Goal: Information Seeking & Learning: Find specific page/section

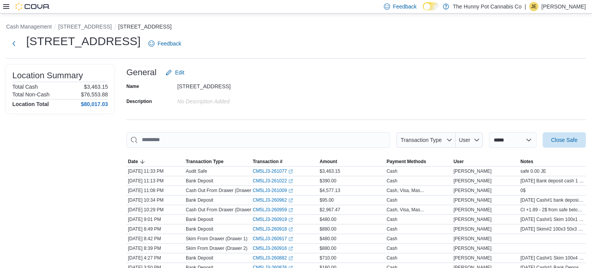
scroll to position [30, 0]
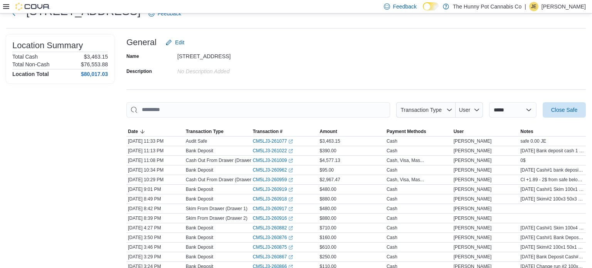
click at [7, 8] on icon at bounding box center [6, 6] width 6 height 6
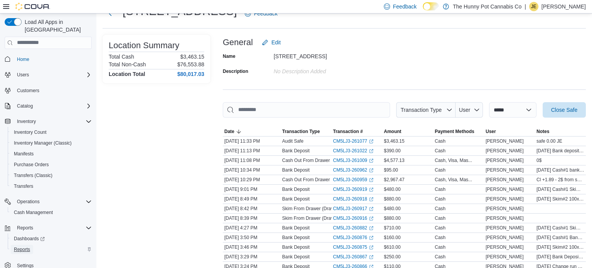
click at [25, 246] on span "Reports" at bounding box center [22, 249] width 16 height 6
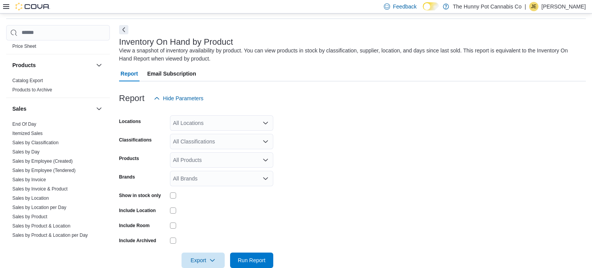
scroll to position [367, 0]
click at [60, 186] on link "Sales by Invoice & Product" at bounding box center [39, 186] width 55 height 5
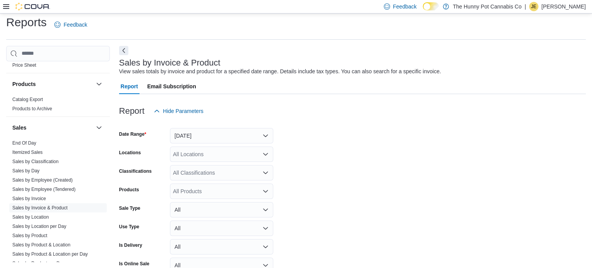
scroll to position [18, 0]
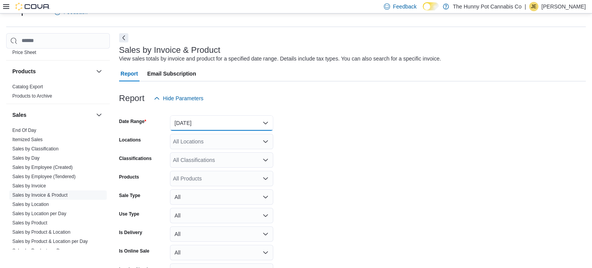
click at [216, 118] on button "Yesterday" at bounding box center [221, 122] width 103 height 15
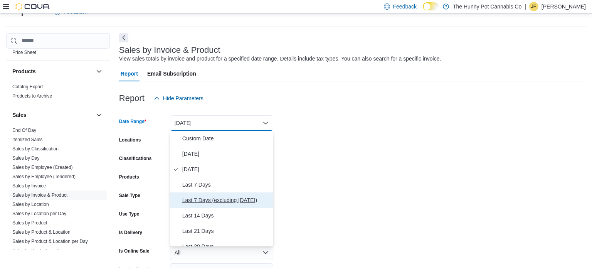
click at [218, 200] on span "Last 7 Days (excluding today)" at bounding box center [226, 199] width 88 height 9
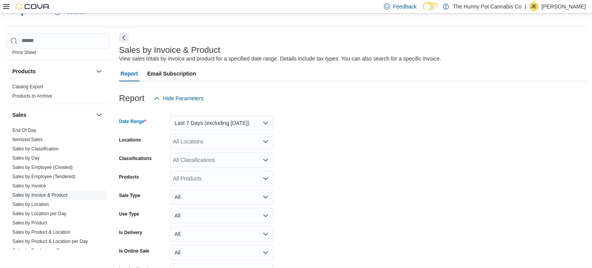
click at [210, 143] on div "All Locations" at bounding box center [221, 141] width 103 height 15
type input "***"
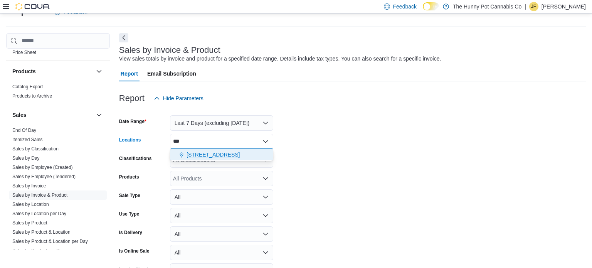
click at [211, 154] on span "495 Welland Ave" at bounding box center [213, 155] width 53 height 8
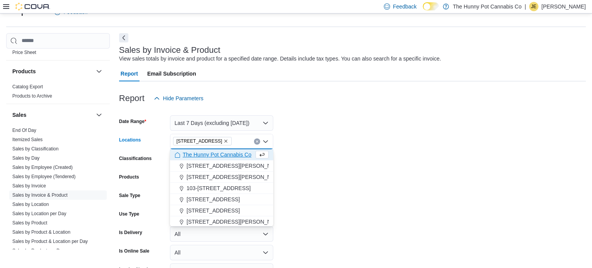
click at [404, 130] on form "Date Range Last 7 Days (excluding today) Locations 495 Welland Ave Combo box. S…" at bounding box center [352, 203] width 467 height 194
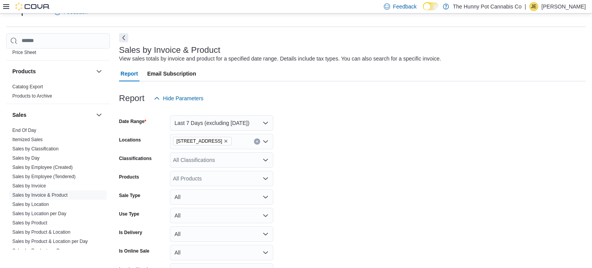
scroll to position [65, 0]
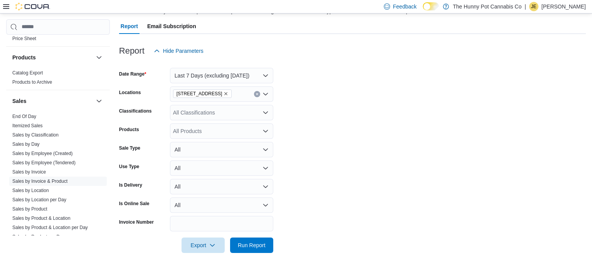
click at [190, 128] on div "All Products" at bounding box center [221, 130] width 103 height 15
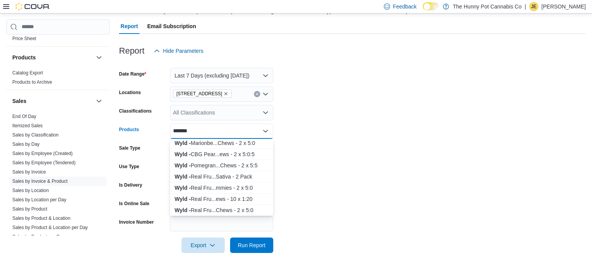
scroll to position [102, 0]
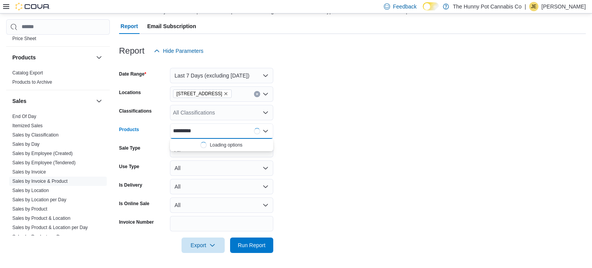
type input "**********"
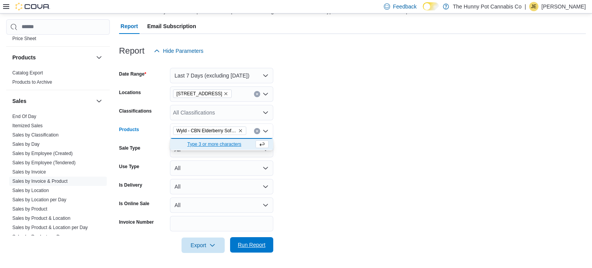
click at [246, 244] on span "Run Report" at bounding box center [252, 245] width 28 height 8
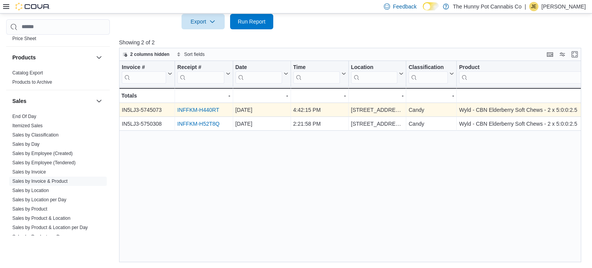
click at [211, 110] on link "INFFKM-H440RT" at bounding box center [198, 110] width 42 height 6
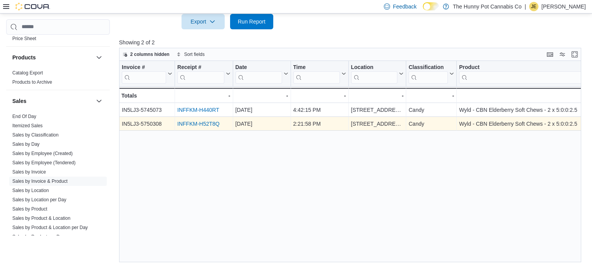
click at [189, 123] on link "INFFKM-H52T8Q" at bounding box center [198, 124] width 42 height 6
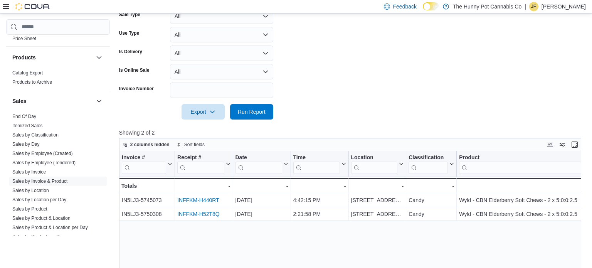
scroll to position [225, 0]
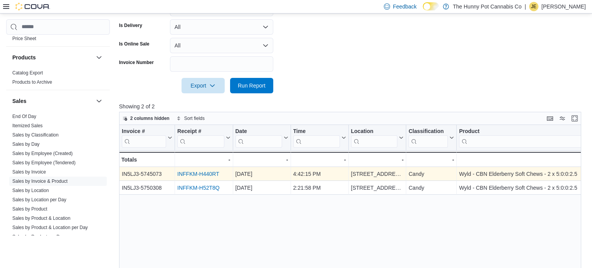
click at [184, 174] on link "INFFKM-H440RT" at bounding box center [198, 174] width 42 height 6
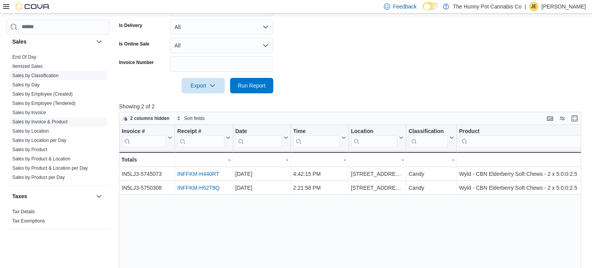
scroll to position [0, 0]
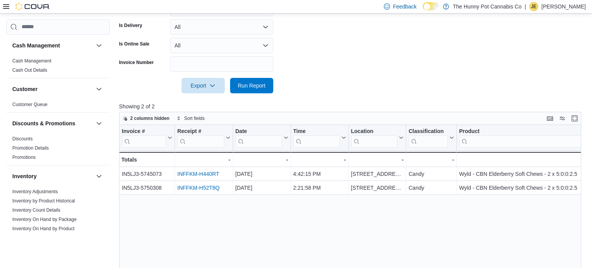
click at [3, 4] on icon at bounding box center [6, 6] width 6 height 6
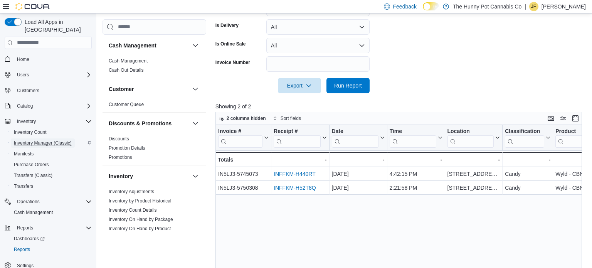
click at [39, 140] on span "Inventory Manager (Classic)" at bounding box center [43, 143] width 58 height 6
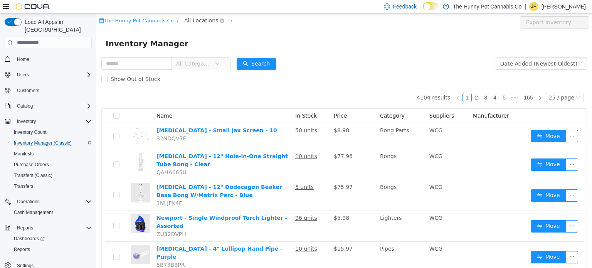
click at [197, 22] on span "All Locations" at bounding box center [201, 20] width 34 height 8
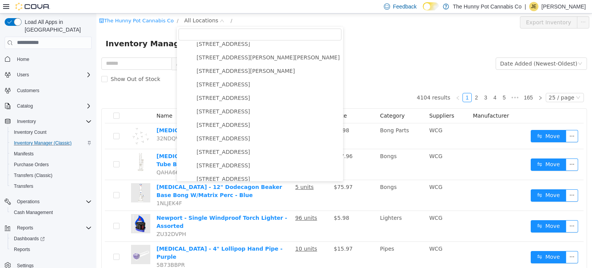
scroll to position [332, 0]
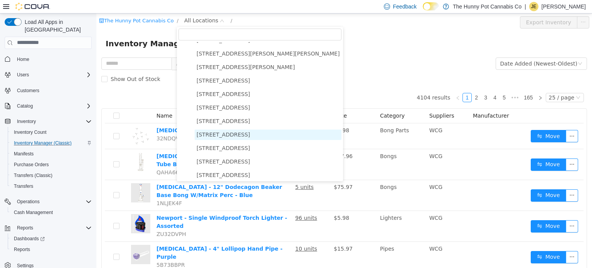
click at [224, 130] on span "495 Welland Ave" at bounding box center [268, 134] width 147 height 10
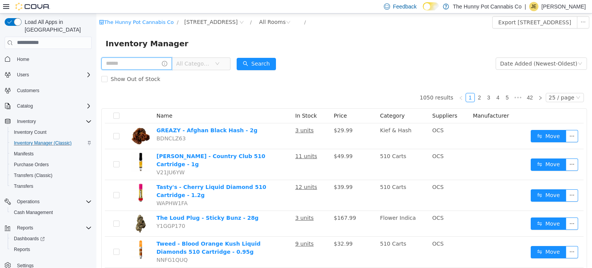
click at [137, 64] on input "text" at bounding box center [136, 63] width 71 height 12
type input "****"
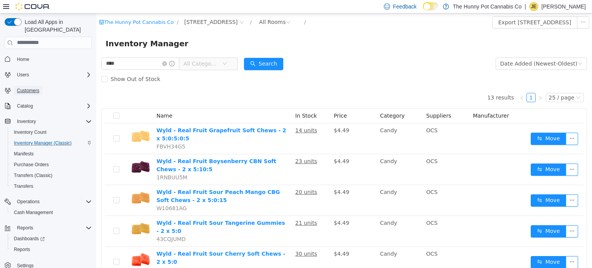
click at [33, 88] on span "Customers" at bounding box center [28, 91] width 22 height 6
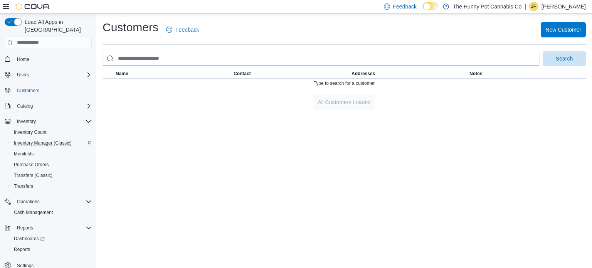
click at [270, 55] on input "search" at bounding box center [321, 58] width 437 height 15
type input "********"
click at [543, 51] on button "Search" at bounding box center [564, 58] width 43 height 15
click at [187, 62] on input "********" at bounding box center [321, 58] width 437 height 15
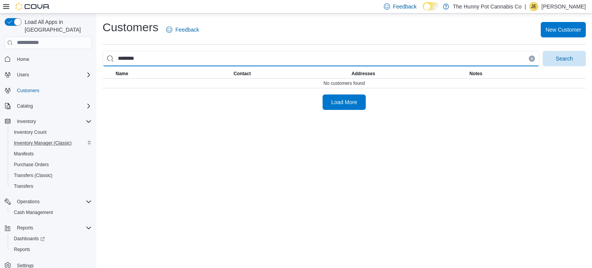
click at [187, 62] on input "********" at bounding box center [321, 58] width 437 height 15
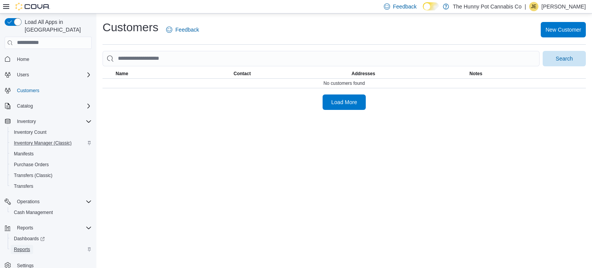
click at [29, 246] on span "Reports" at bounding box center [22, 249] width 16 height 6
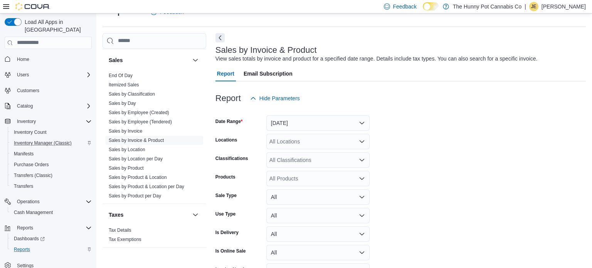
scroll to position [426, 0]
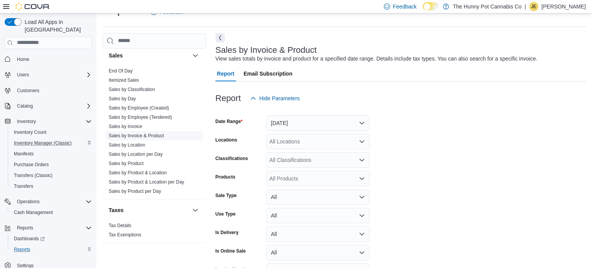
click at [162, 134] on link "Sales by Invoice & Product" at bounding box center [136, 135] width 55 height 5
click at [319, 126] on button "Yesterday" at bounding box center [317, 122] width 103 height 15
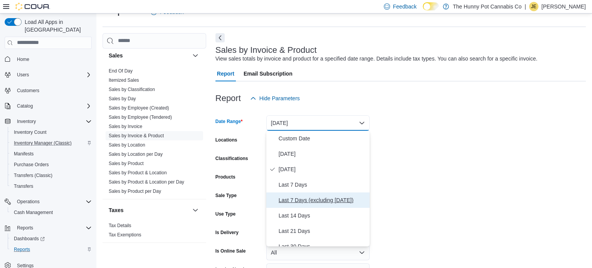
click at [304, 205] on button "Last 7 Days (excluding today)" at bounding box center [317, 199] width 103 height 15
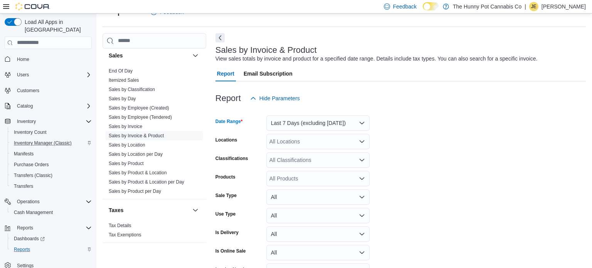
click at [304, 138] on div "All Locations" at bounding box center [317, 141] width 103 height 15
type input "***"
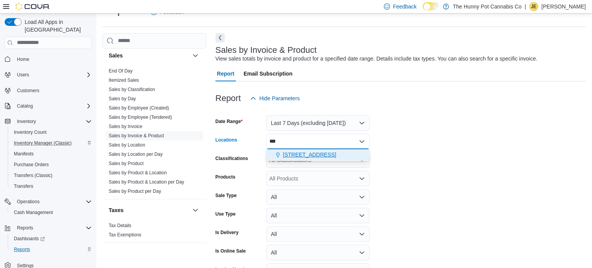
click at [295, 154] on span "495 Welland Ave" at bounding box center [309, 155] width 53 height 8
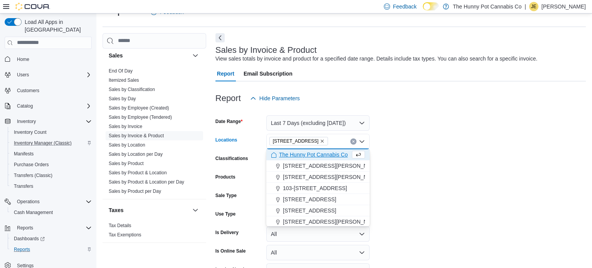
click at [379, 174] on form "Date Range Last 7 Days (excluding today) Locations 495 Welland Ave Combo box. S…" at bounding box center [401, 203] width 370 height 194
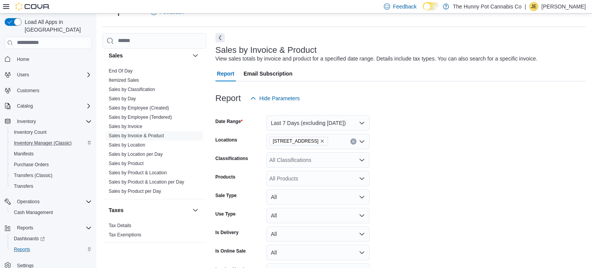
click at [307, 177] on div "All Products" at bounding box center [317, 178] width 103 height 15
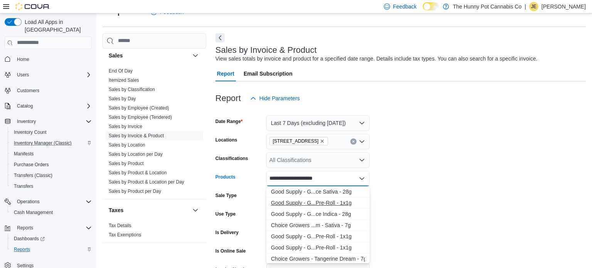
type input "**********"
click at [322, 200] on div "Good Supply - G...Pre-Roll - 1x1g" at bounding box center [318, 203] width 94 height 8
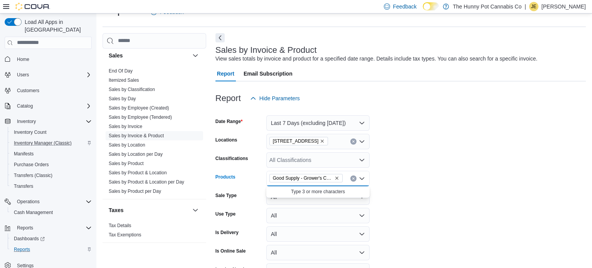
scroll to position [65, 0]
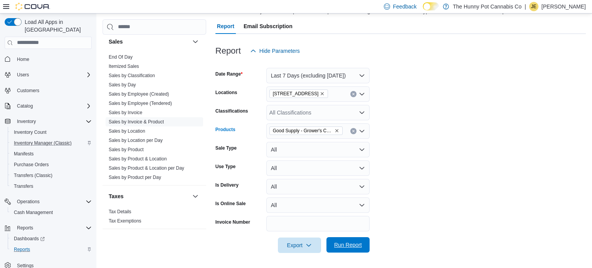
click at [347, 247] on span "Run Report" at bounding box center [348, 245] width 28 height 8
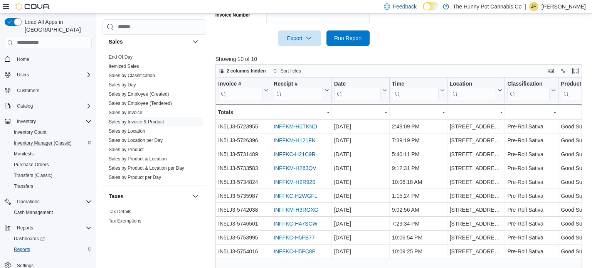
scroll to position [289, 0]
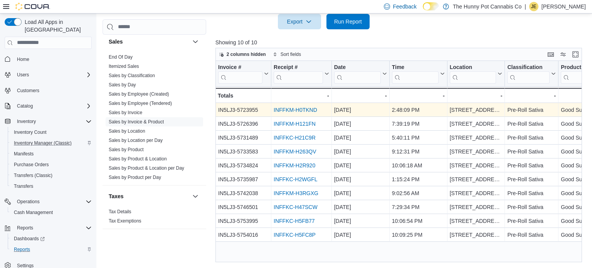
click at [294, 110] on link "INFFKM-H0TKND" at bounding box center [296, 110] width 44 height 6
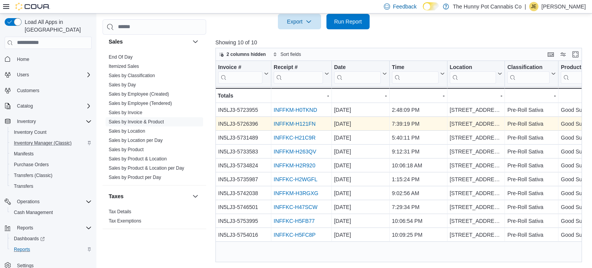
click at [295, 123] on link "INFFKM-H121FN" at bounding box center [295, 124] width 42 height 6
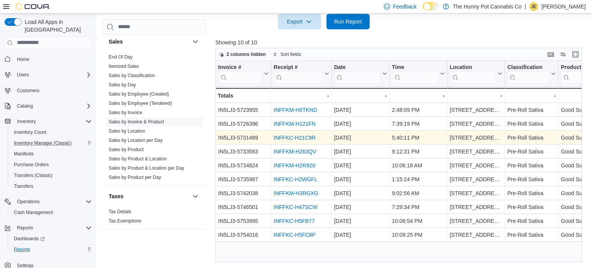
click at [283, 135] on link "INFFKC-H21C9R" at bounding box center [295, 138] width 42 height 6
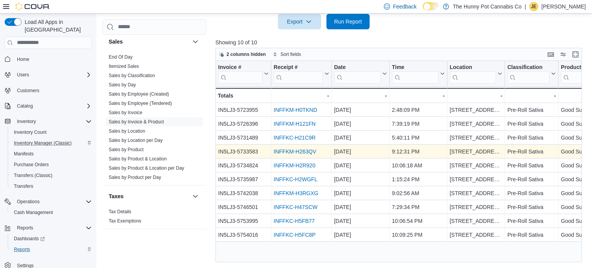
click at [289, 150] on link "INFFKM-H263QV" at bounding box center [295, 151] width 42 height 6
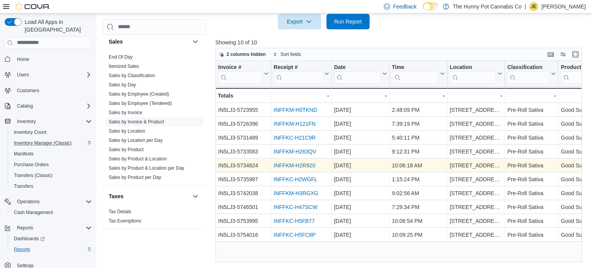
click at [288, 164] on link "INFFKM-H2R920" at bounding box center [295, 165] width 42 height 6
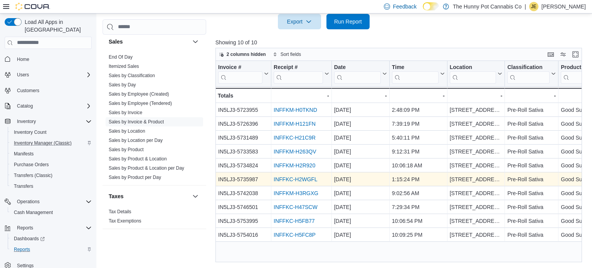
click at [303, 178] on link "INFFKC-H2WGFL" at bounding box center [296, 179] width 44 height 6
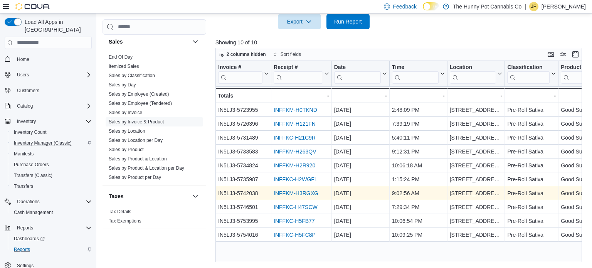
click at [307, 194] on link "INFFKM-H3RGXG" at bounding box center [296, 193] width 45 height 6
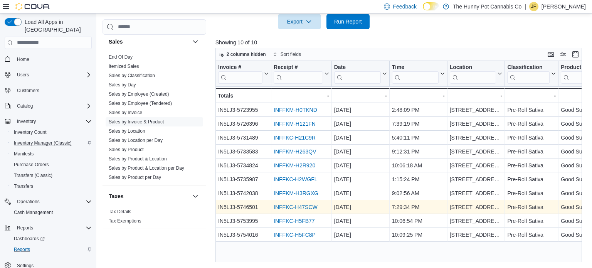
click at [292, 205] on link "INFFKC-H47SCW" at bounding box center [296, 207] width 44 height 6
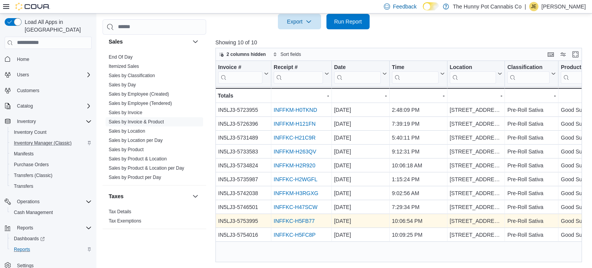
click at [296, 219] on link "INFFKC-H5FB77" at bounding box center [294, 221] width 41 height 6
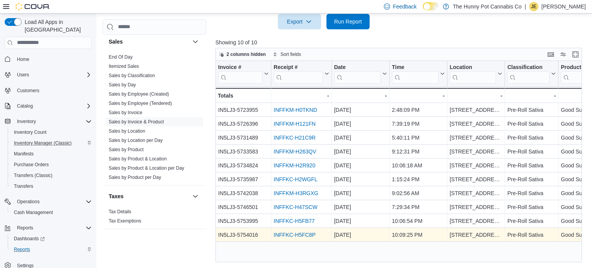
click at [305, 235] on link "INFFKC-H5FC8P" at bounding box center [295, 235] width 42 height 6
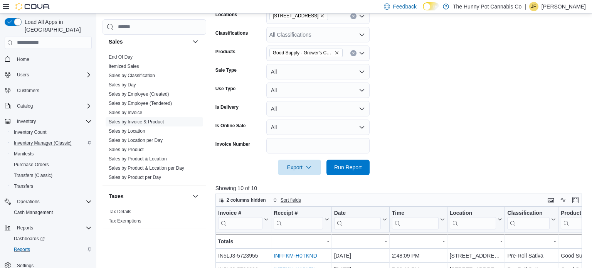
scroll to position [141, 0]
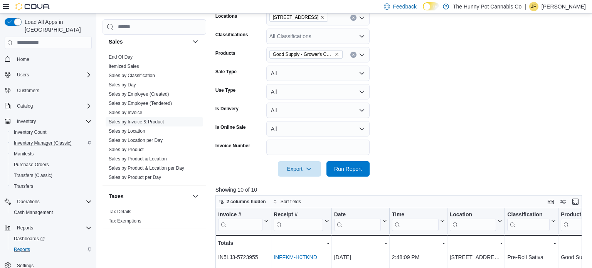
click at [338, 53] on icon "Remove Good Supply - Grower's Choice Sativa Pre-Roll - 1x1g from selection in t…" at bounding box center [337, 54] width 5 height 5
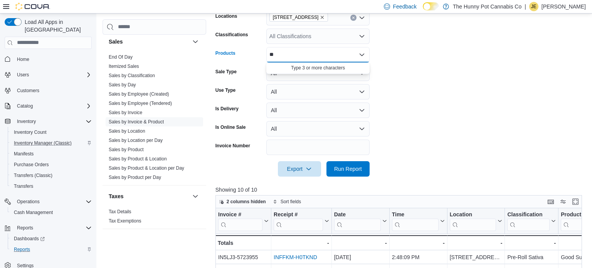
type input "*"
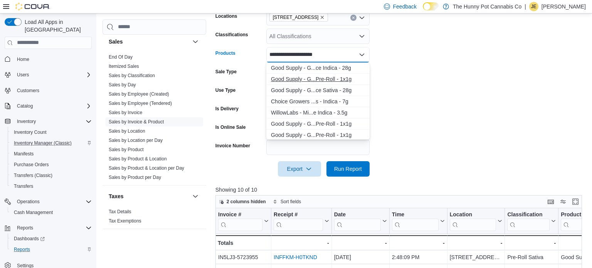
type input "**********"
click at [344, 80] on div "Good Supply - G...Pre-Roll - 1x1g" at bounding box center [318, 79] width 94 height 8
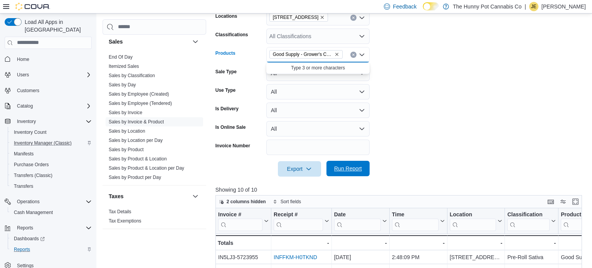
click at [340, 167] on span "Run Report" at bounding box center [348, 169] width 28 height 8
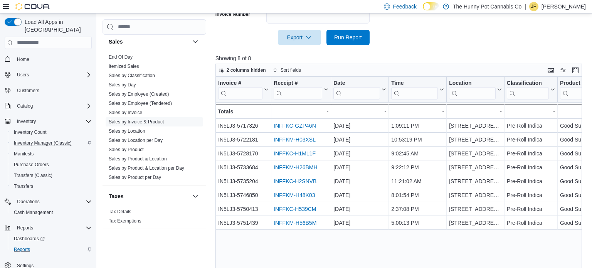
scroll to position [276, 0]
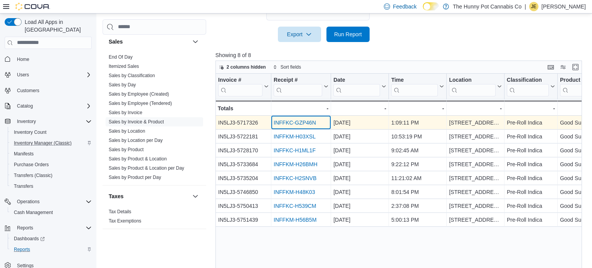
click at [298, 125] on div "INFFKC-GZP46N" at bounding box center [301, 122] width 55 height 9
click at [300, 123] on link "INFFKC-GZP46N" at bounding box center [295, 123] width 42 height 6
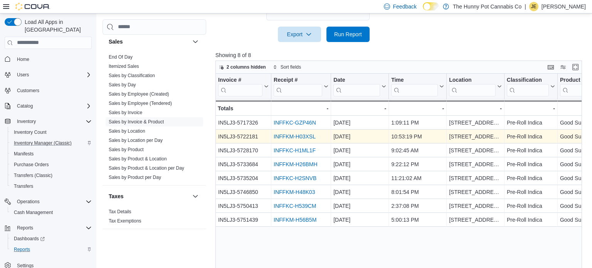
click at [284, 135] on link "INFFKM-H03XSL" at bounding box center [295, 136] width 42 height 6
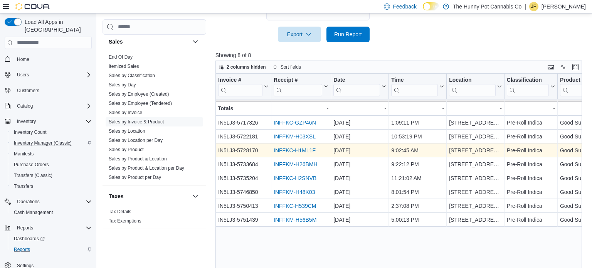
click at [299, 151] on link "INFFKC-H1ML1F" at bounding box center [295, 150] width 42 height 6
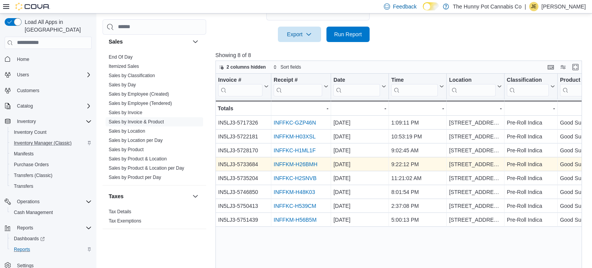
click at [303, 163] on link "INFFKM-H26BMH" at bounding box center [296, 164] width 44 height 6
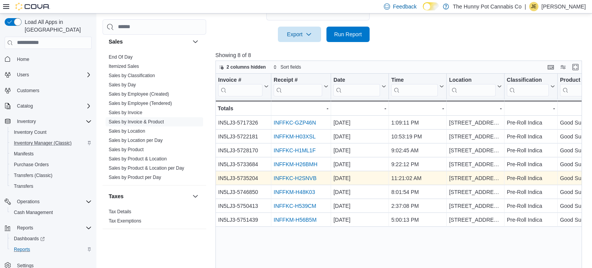
click at [296, 178] on link "INFFKC-H2SNVB" at bounding box center [295, 178] width 43 height 6
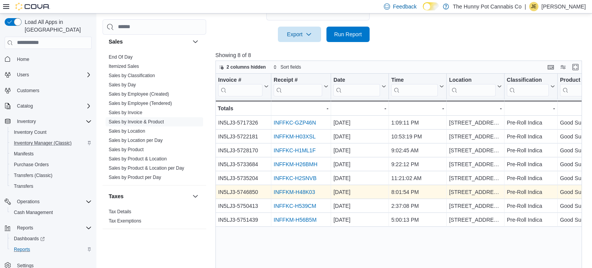
click at [309, 190] on link "INFFKM-H48K03" at bounding box center [294, 192] width 41 height 6
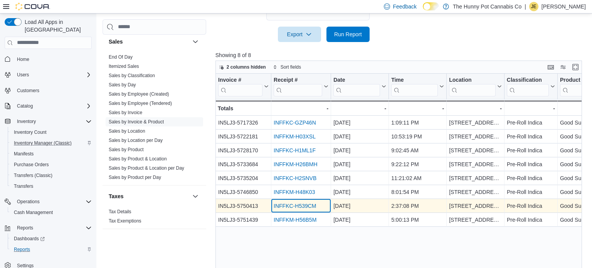
click at [310, 209] on div "INFFKC-H539CM" at bounding box center [301, 205] width 55 height 9
click at [308, 206] on link "INFFKC-H539CM" at bounding box center [295, 206] width 42 height 6
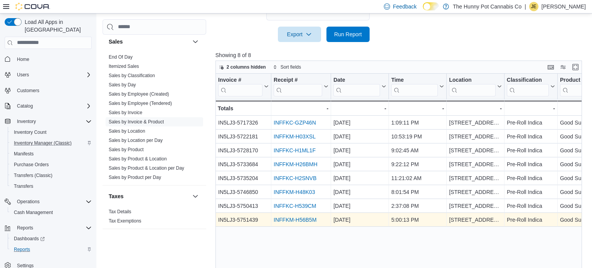
click at [279, 217] on link "INFFKM-H56B5M" at bounding box center [295, 220] width 43 height 6
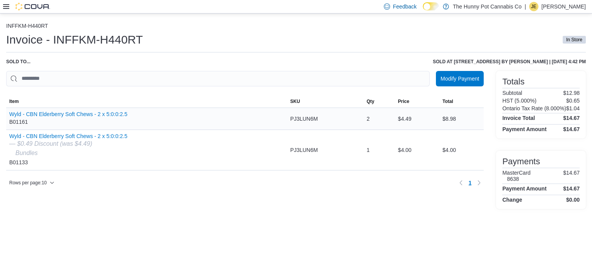
click at [19, 120] on div "Wyld - CBN Elderberry Soft Chews - 2 x 5:0:0:2.5 B01161" at bounding box center [68, 118] width 118 height 15
copy div "B01161"
